Goal: Task Accomplishment & Management: Complete application form

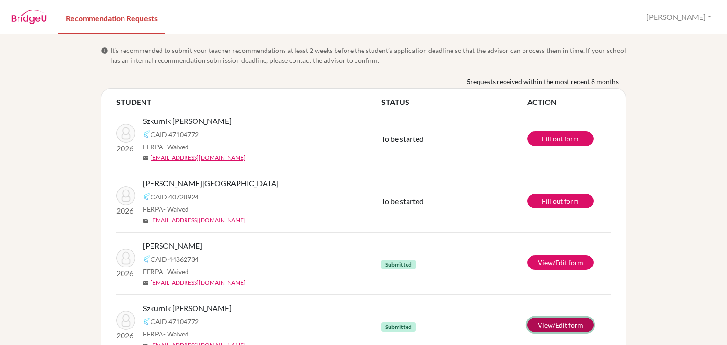
click at [555, 326] on link "View/Edit form" at bounding box center [560, 325] width 66 height 15
click at [557, 141] on link "Fill out form" at bounding box center [560, 139] width 66 height 15
